Goal: Navigation & Orientation: Find specific page/section

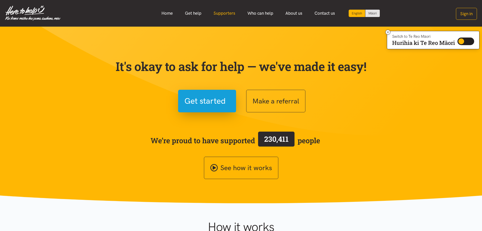
click at [230, 14] on link "Supporters" at bounding box center [225, 13] width 34 height 11
